Goal: Transaction & Acquisition: Purchase product/service

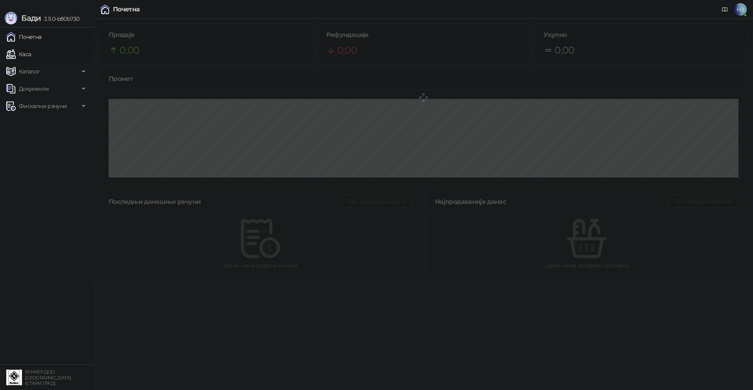
click at [31, 55] on link "Каса" at bounding box center [18, 54] width 25 height 16
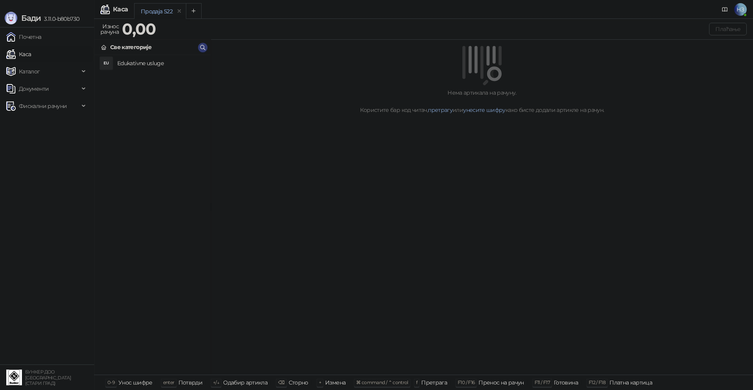
click at [151, 64] on h4 "Edukativne usluge" at bounding box center [160, 63] width 87 height 13
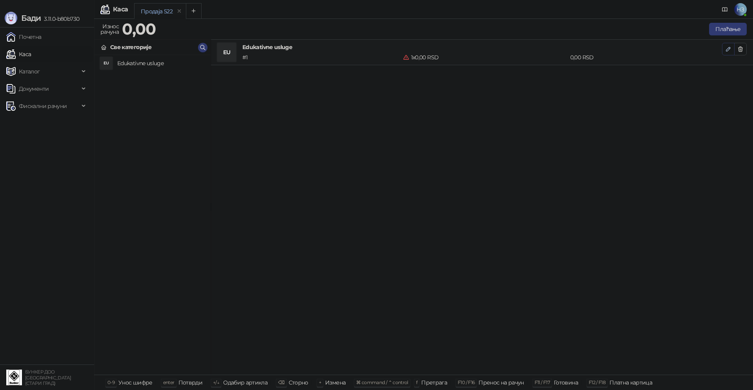
click at [729, 52] on span "button" at bounding box center [728, 48] width 6 height 7
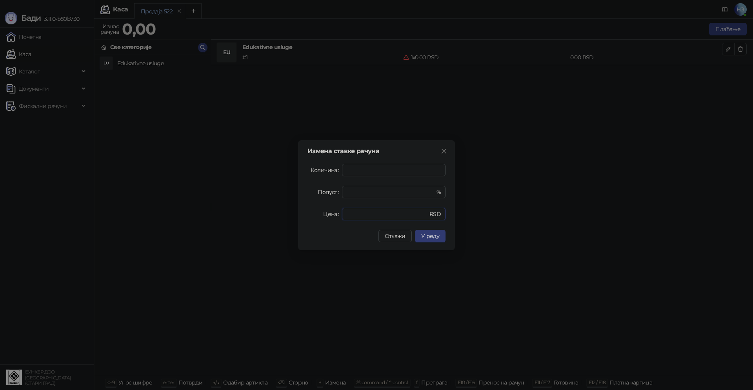
drag, startPoint x: 353, startPoint y: 211, endPoint x: 332, endPoint y: 216, distance: 21.3
click at [333, 215] on div "Цена * RSD" at bounding box center [377, 214] width 138 height 13
type input "****"
click at [435, 238] on span "У реду" at bounding box center [430, 235] width 18 height 7
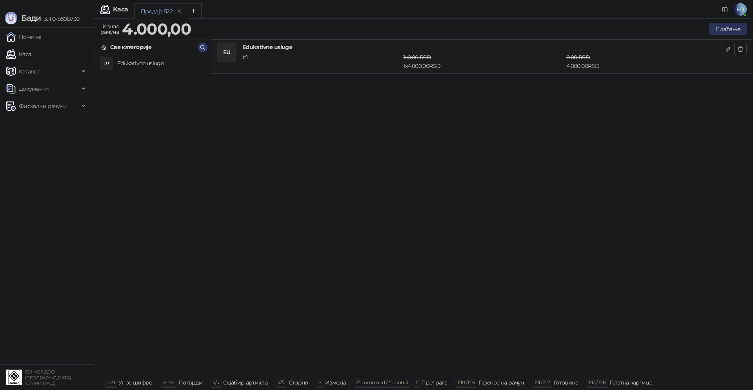
click at [735, 26] on button "Плаћање" at bounding box center [728, 29] width 38 height 13
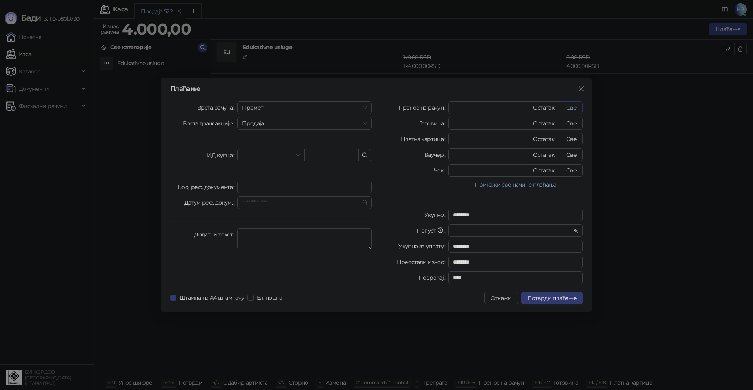
click at [574, 106] on button "Све" at bounding box center [571, 107] width 23 height 13
type input "****"
click at [565, 299] on span "Потврди плаћање" at bounding box center [552, 297] width 49 height 7
